Goal: Task Accomplishment & Management: Use online tool/utility

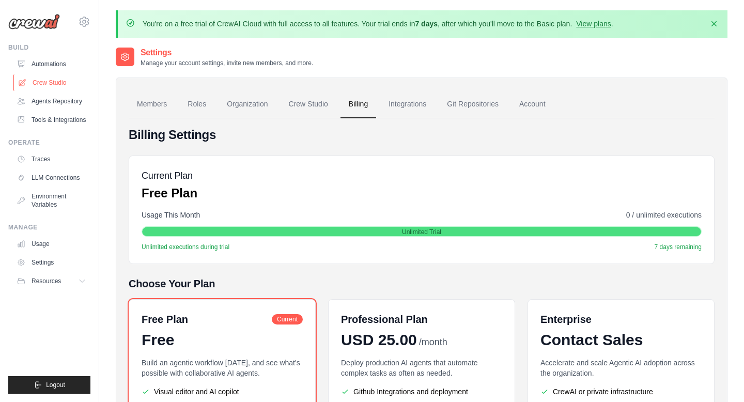
click at [67, 89] on link "Crew Studio" at bounding box center [52, 82] width 78 height 17
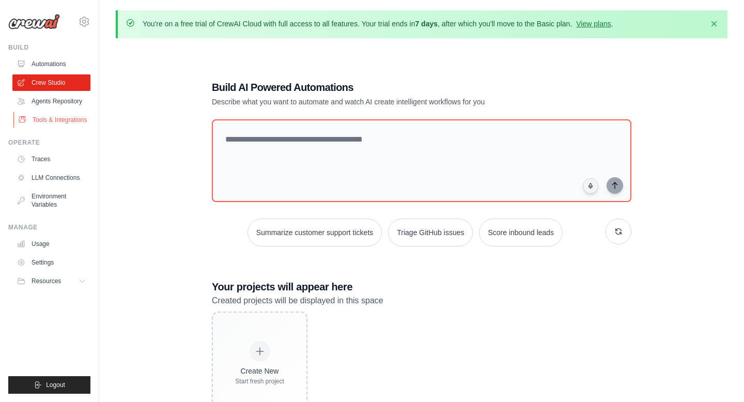
click at [73, 117] on link "Tools & Integrations" at bounding box center [52, 120] width 78 height 17
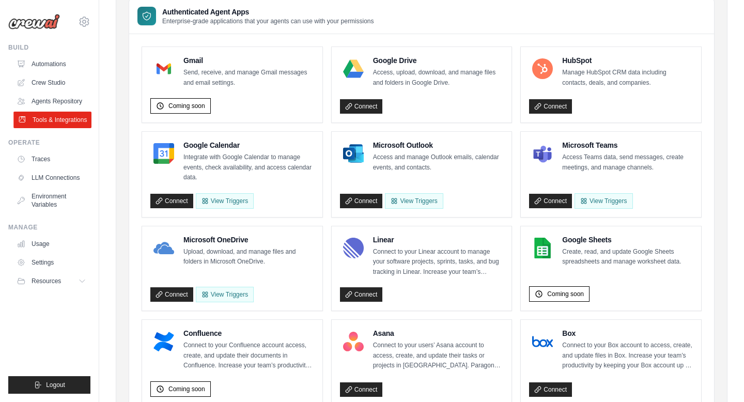
scroll to position [124, 0]
click at [69, 73] on ul "Automations Crew Studio Agents Repository Tools & Integrations" at bounding box center [51, 92] width 78 height 72
click at [63, 67] on link "Automations" at bounding box center [52, 64] width 78 height 17
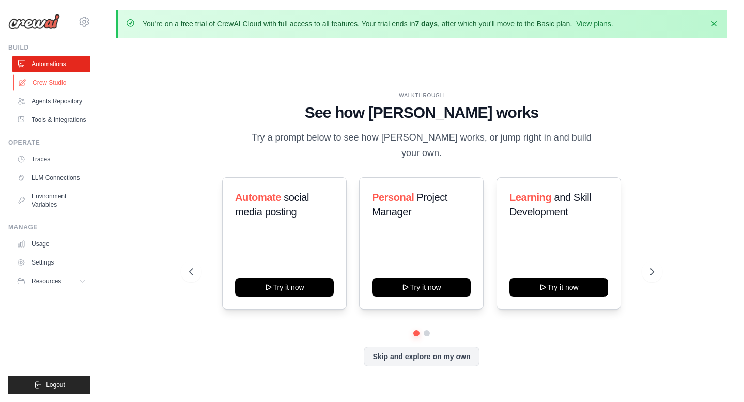
click at [63, 80] on link "Crew Studio" at bounding box center [52, 82] width 78 height 17
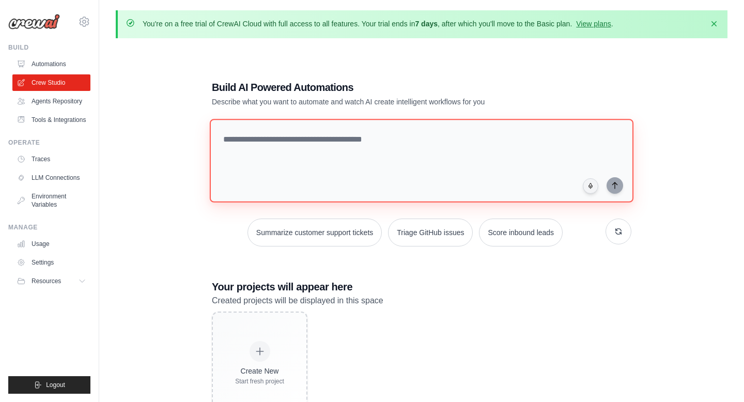
click at [249, 139] on textarea at bounding box center [422, 161] width 424 height 84
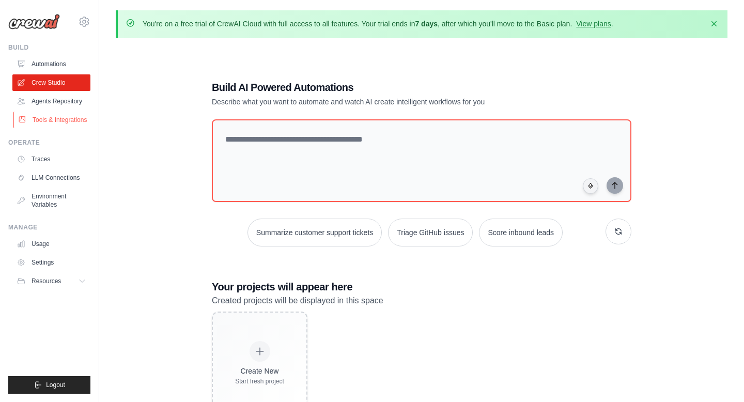
click at [54, 118] on link "Tools & Integrations" at bounding box center [52, 120] width 78 height 17
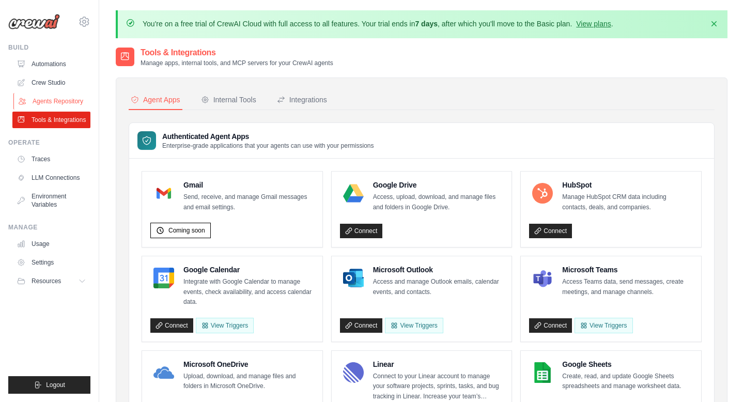
click at [59, 100] on link "Agents Repository" at bounding box center [52, 101] width 78 height 17
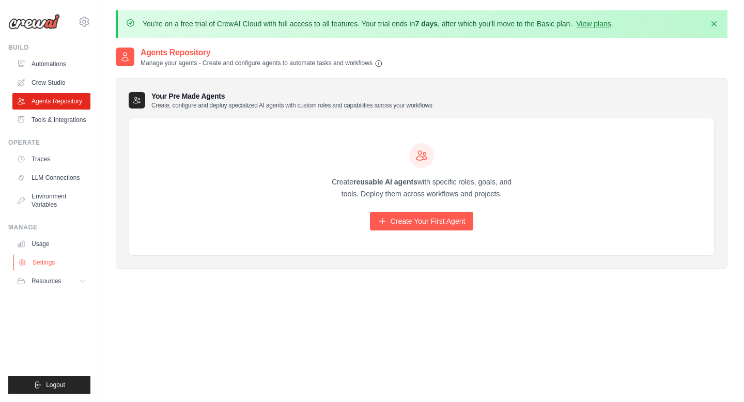
click at [60, 262] on link "Settings" at bounding box center [52, 262] width 78 height 17
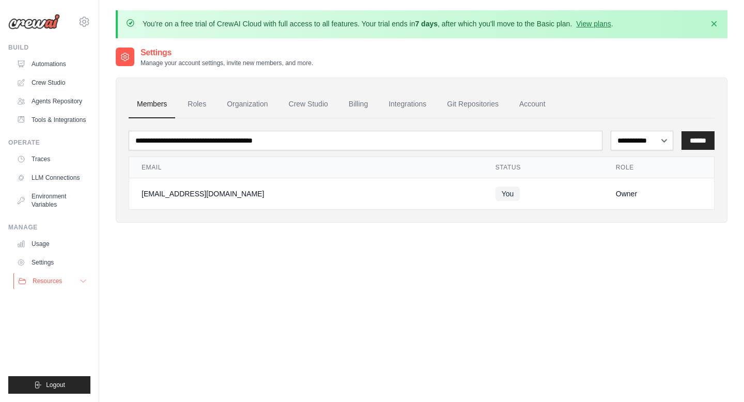
click at [54, 277] on span "Resources" at bounding box center [47, 281] width 29 height 8
click at [49, 317] on span "GitHub" at bounding box center [46, 315] width 19 height 8
click at [57, 195] on link "Environment Variables" at bounding box center [52, 200] width 78 height 25
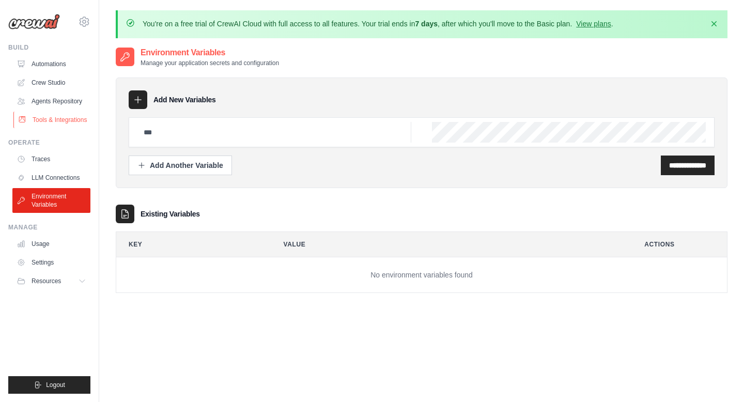
click at [53, 121] on link "Tools & Integrations" at bounding box center [52, 120] width 78 height 17
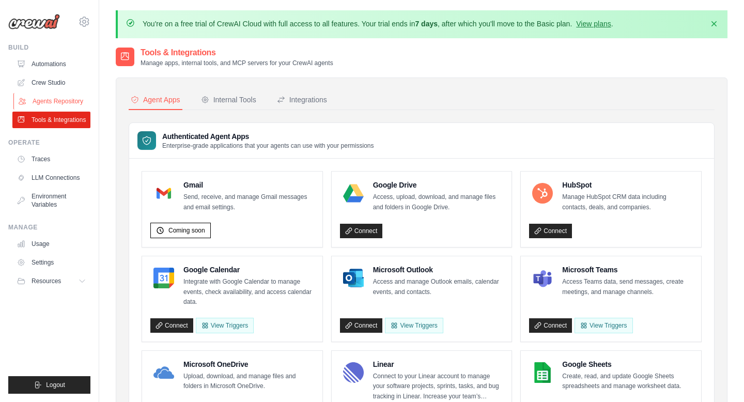
click at [57, 96] on link "Agents Repository" at bounding box center [52, 101] width 78 height 17
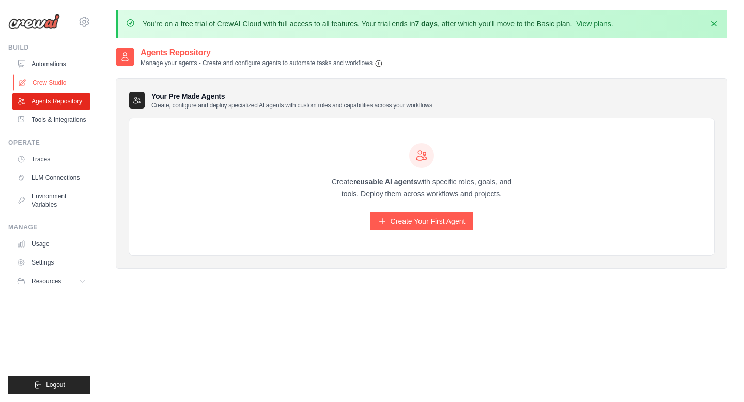
click at [54, 86] on link "Crew Studio" at bounding box center [52, 82] width 78 height 17
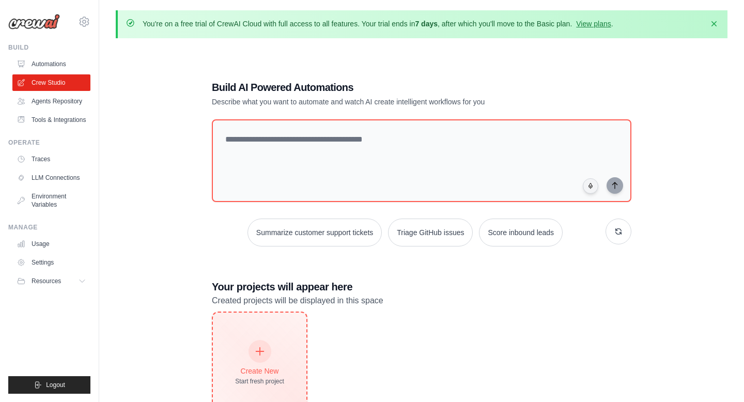
click at [271, 344] on div "Create New Start fresh project" at bounding box center [259, 363] width 49 height 44
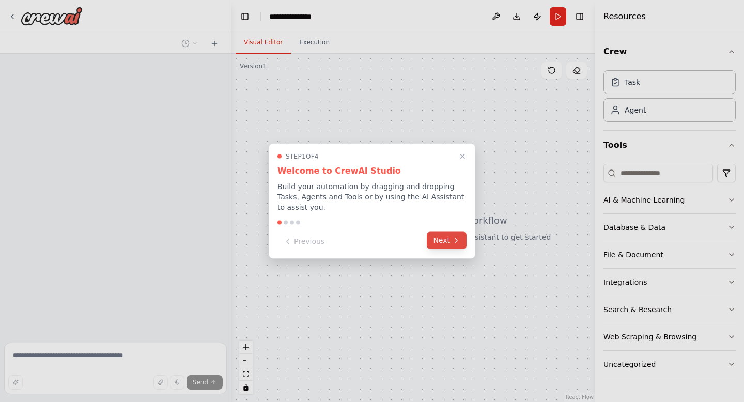
click at [441, 238] on button "Next" at bounding box center [447, 240] width 40 height 17
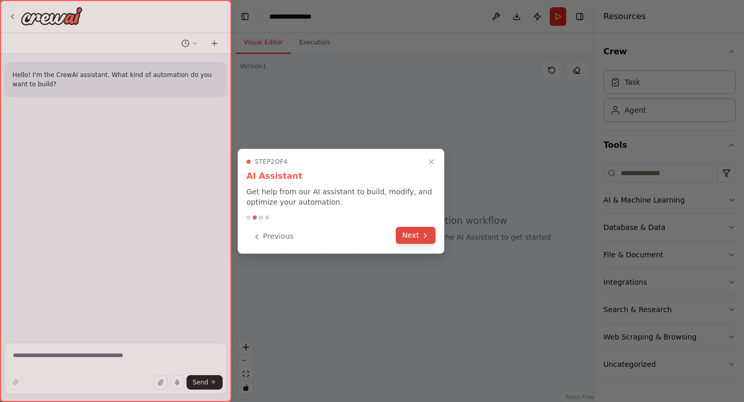
click at [422, 237] on icon at bounding box center [425, 236] width 8 height 8
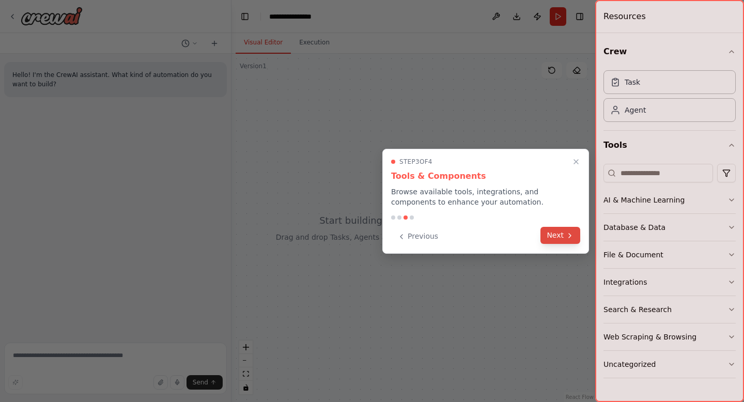
click at [564, 235] on button "Next" at bounding box center [561, 235] width 40 height 17
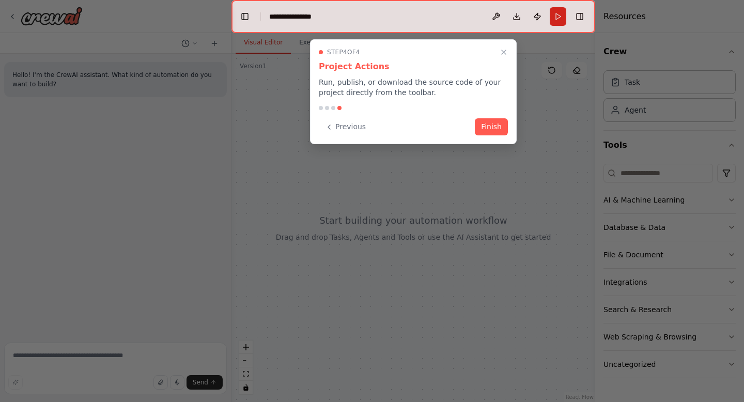
click at [487, 135] on div "Step 4 of 4 Project Actions Run, publish, or download the source code of your p…" at bounding box center [413, 91] width 207 height 105
click at [489, 127] on button "Finish" at bounding box center [491, 125] width 33 height 17
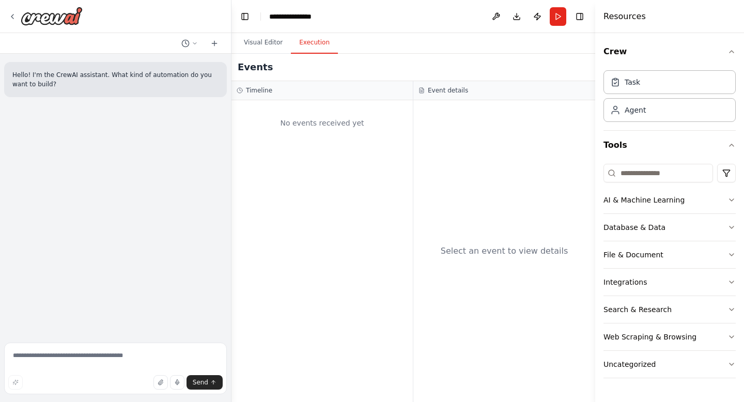
click at [324, 41] on button "Execution" at bounding box center [314, 43] width 47 height 22
click at [275, 42] on button "Visual Editor" at bounding box center [263, 43] width 55 height 22
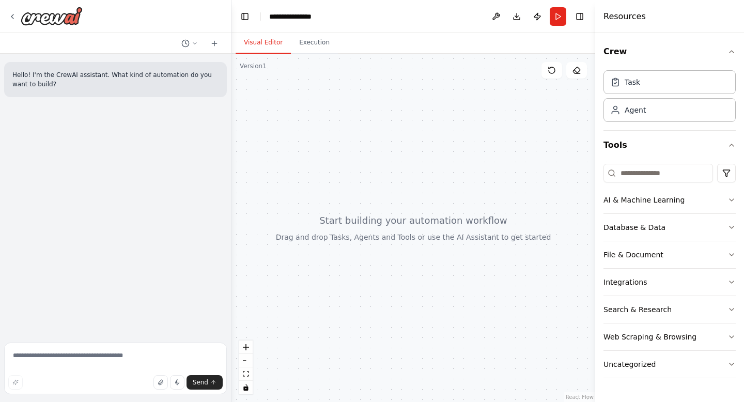
click at [372, 213] on div at bounding box center [414, 228] width 364 height 348
click at [384, 233] on div at bounding box center [414, 228] width 364 height 348
click at [163, 354] on textarea at bounding box center [115, 369] width 223 height 52
type textarea "*"
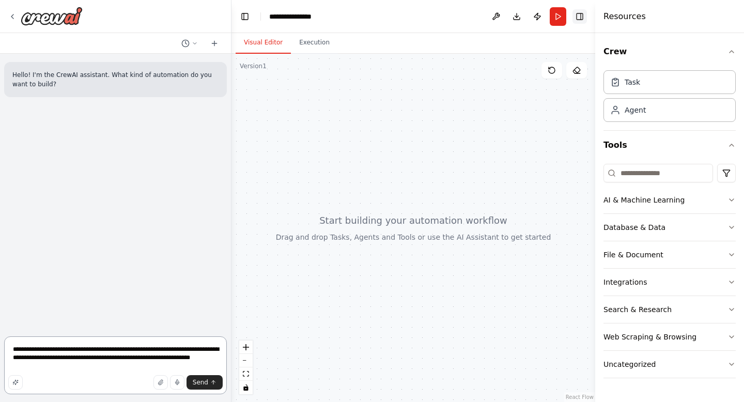
type textarea "**********"
click at [60, 16] on img at bounding box center [52, 16] width 62 height 19
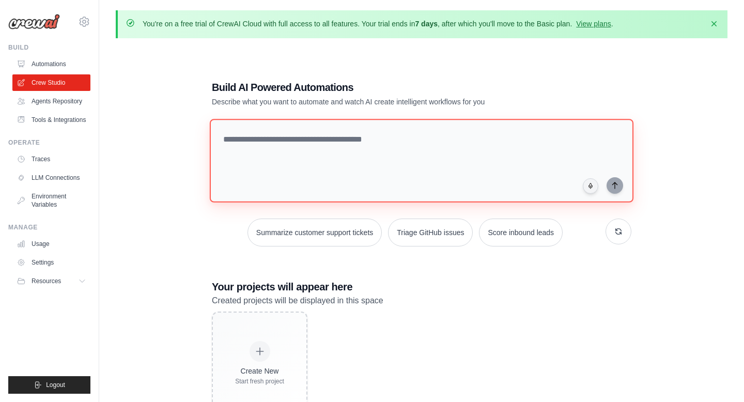
click at [332, 157] on textarea at bounding box center [422, 161] width 424 height 84
